Goal: Task Accomplishment & Management: Manage account settings

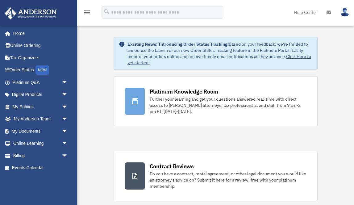
click at [301, 12] on img at bounding box center [344, 12] width 9 height 9
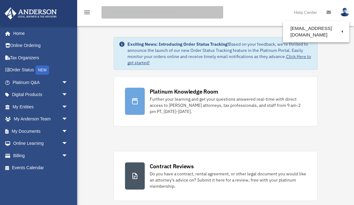
click at [119, 11] on input "search" at bounding box center [163, 12] width 122 height 12
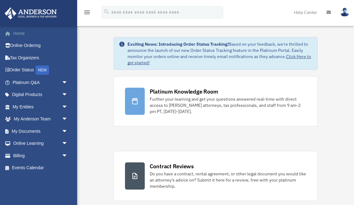
click at [15, 31] on link "Home" at bounding box center [40, 33] width 73 height 12
click at [65, 153] on span "arrow_drop_down" at bounding box center [68, 155] width 12 height 13
click at [65, 129] on span "arrow_drop_down" at bounding box center [68, 131] width 12 height 13
drag, startPoint x: 29, startPoint y: 130, endPoint x: 46, endPoint y: 142, distance: 21.1
click at [40, 141] on li "My Documents arrow_drop_up Box Meeting Minutes Forms Library Notarize" at bounding box center [38, 155] width 77 height 61
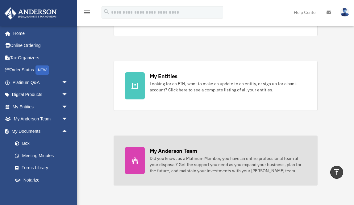
scroll to position [163, 0]
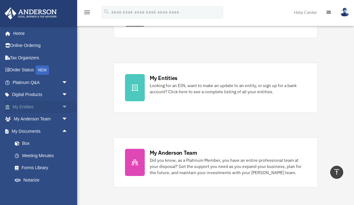
click at [65, 106] on span "arrow_drop_down" at bounding box center [68, 107] width 12 height 13
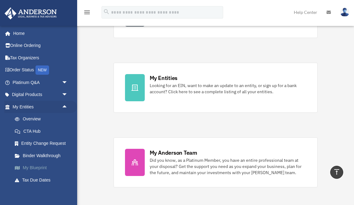
click at [33, 166] on link "My Blueprint" at bounding box center [43, 168] width 69 height 12
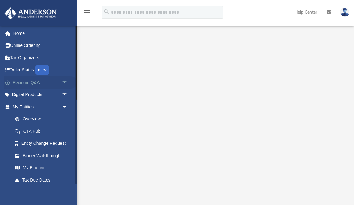
click at [65, 81] on span "arrow_drop_down" at bounding box center [68, 82] width 12 height 13
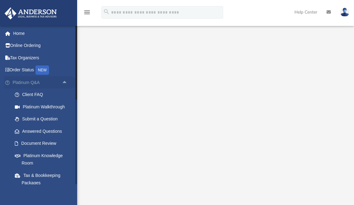
click at [67, 81] on span "arrow_drop_up" at bounding box center [68, 82] width 12 height 13
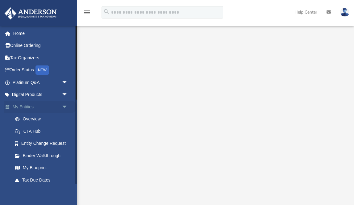
click at [65, 105] on span "arrow_drop_down" at bounding box center [68, 107] width 12 height 13
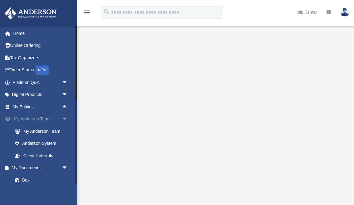
click at [65, 117] on span "arrow_drop_down" at bounding box center [68, 119] width 12 height 13
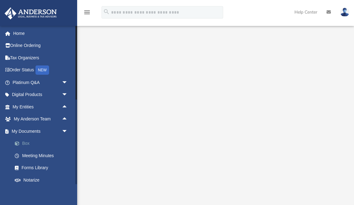
click at [29, 142] on link "Box" at bounding box center [43, 143] width 69 height 12
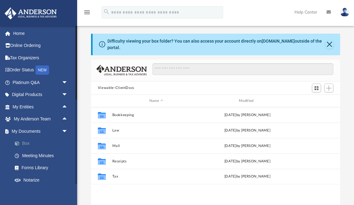
scroll to position [140, 249]
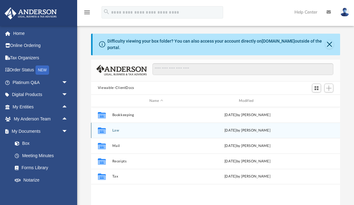
click at [103, 131] on icon "grid" at bounding box center [102, 130] width 8 height 6
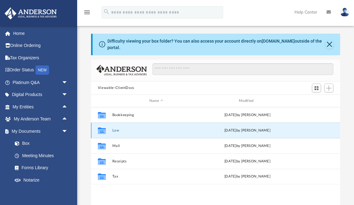
click at [112, 130] on button "Law" at bounding box center [156, 130] width 88 height 4
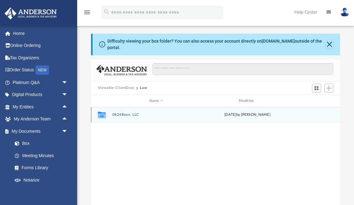
click at [120, 114] on button "0824Bean, LLC" at bounding box center [156, 115] width 88 height 4
click at [125, 115] on button "Initial Docs" at bounding box center [156, 115] width 88 height 4
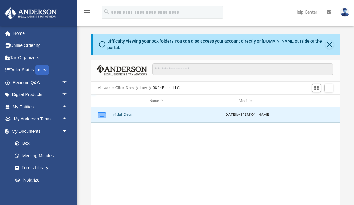
click at [125, 115] on button "Initial Docs" at bounding box center [156, 115] width 88 height 4
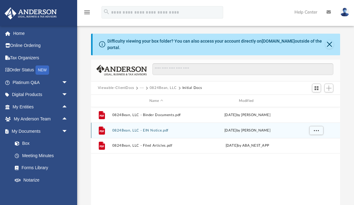
click at [146, 131] on button "0824Bean, LLC - EIN Notice.pdf" at bounding box center [156, 130] width 88 height 4
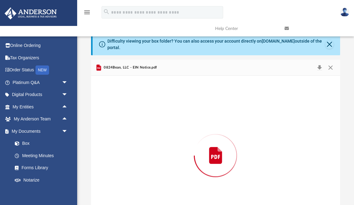
scroll to position [30, 0]
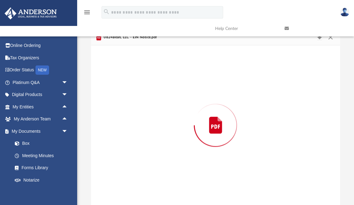
click at [146, 131] on div "Preview" at bounding box center [215, 124] width 249 height 159
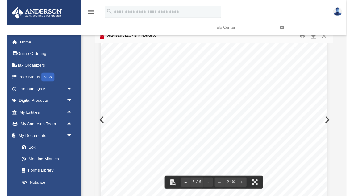
scroll to position [1342, 0]
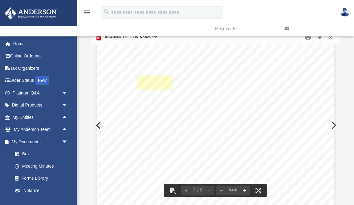
click at [160, 84] on link "Page 5" at bounding box center [155, 82] width 35 height 13
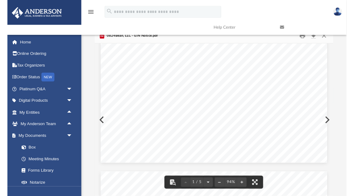
scroll to position [187, 0]
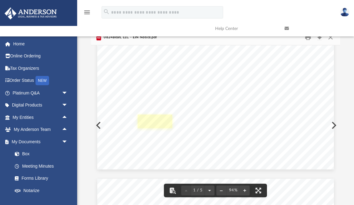
click at [157, 121] on link "Page 1" at bounding box center [155, 120] width 35 height 13
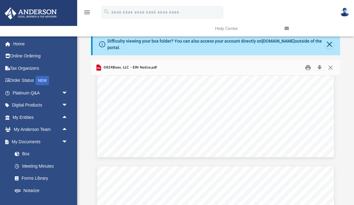
scroll to position [0, 0]
click at [98, 68] on icon "Preview" at bounding box center [98, 68] width 3 height 2
click at [320, 67] on button "Download" at bounding box center [319, 68] width 11 height 10
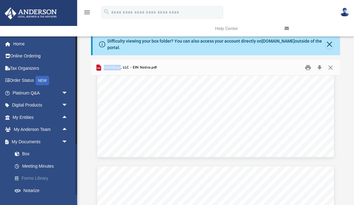
click at [39, 174] on link "Forms Library" at bounding box center [43, 178] width 69 height 12
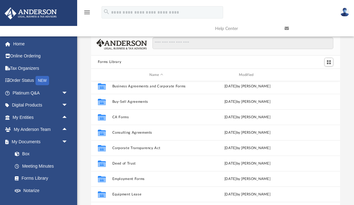
scroll to position [80, 0]
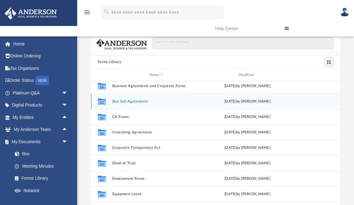
click at [127, 102] on button "Buy-Sell Agreements" at bounding box center [156, 101] width 88 height 4
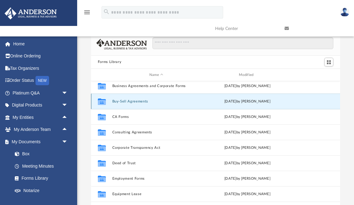
click at [127, 102] on button "Buy-Sell Agreements" at bounding box center [156, 101] width 88 height 4
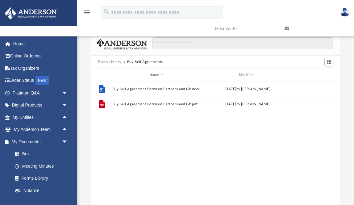
scroll to position [0, 0]
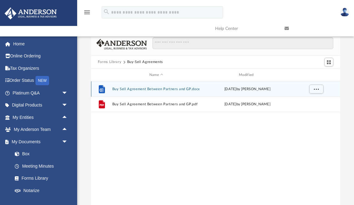
click at [133, 90] on button "Buy Sell Agreement Between Partners and GP.docx" at bounding box center [156, 89] width 88 height 4
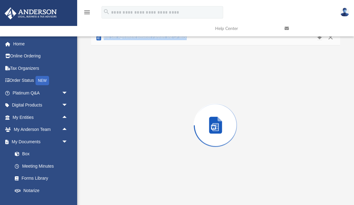
click at [133, 90] on div "Preview" at bounding box center [215, 124] width 249 height 159
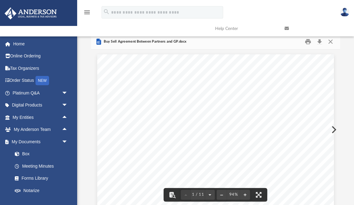
scroll to position [0, 0]
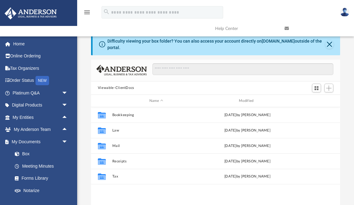
scroll to position [140, 249]
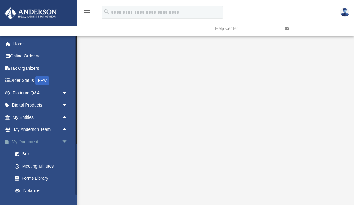
click at [65, 139] on span "arrow_drop_down" at bounding box center [68, 141] width 12 height 13
click at [65, 139] on span "arrow_drop_up" at bounding box center [68, 141] width 12 height 13
click at [65, 139] on span "arrow_drop_down" at bounding box center [68, 141] width 12 height 13
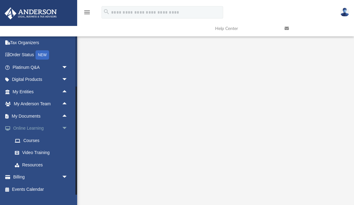
scroll to position [25, 0]
click at [23, 175] on link "Billing arrow_drop_down" at bounding box center [40, 177] width 73 height 12
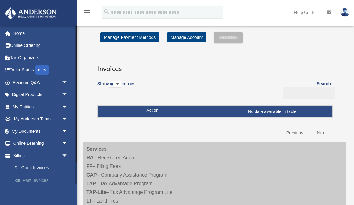
click at [36, 177] on link "Past Invoices" at bounding box center [43, 180] width 69 height 12
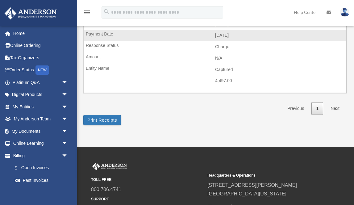
scroll to position [188, 0]
